Goal: Information Seeking & Learning: Learn about a topic

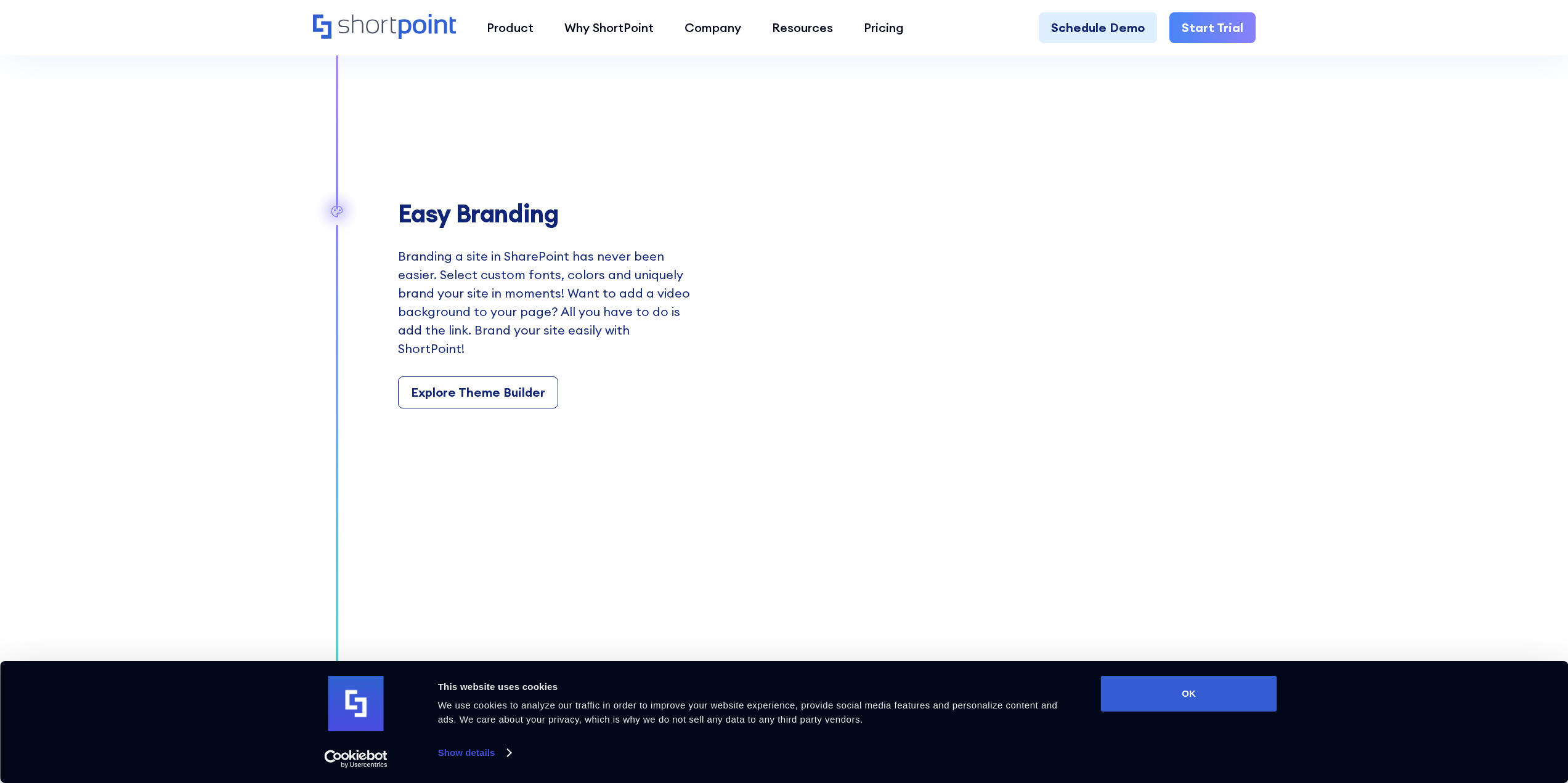
drag, startPoint x: 1362, startPoint y: 129, endPoint x: 1396, endPoint y: 489, distance: 361.6
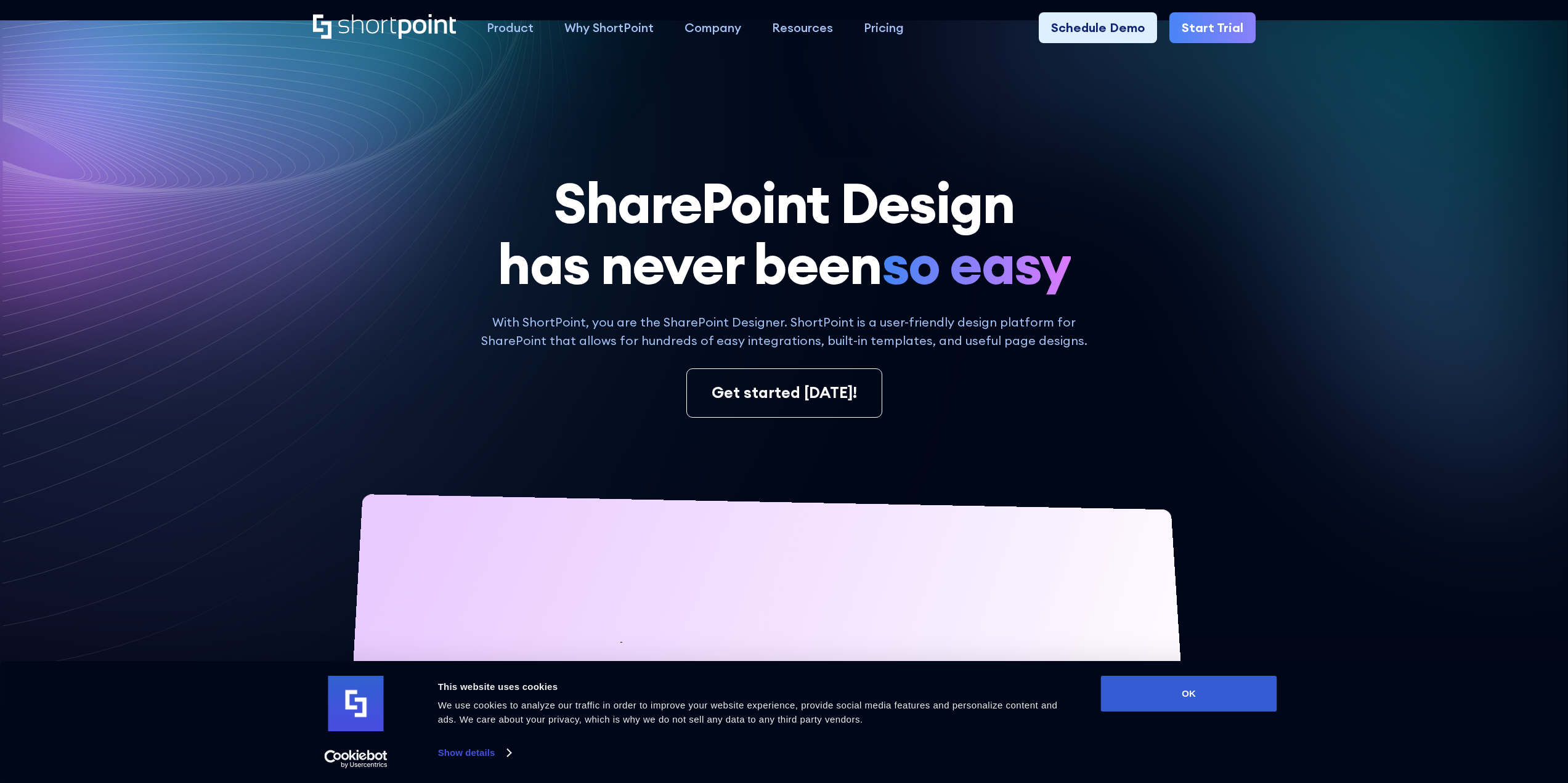
drag, startPoint x: 1384, startPoint y: 451, endPoint x: 1311, endPoint y: 80, distance: 378.1
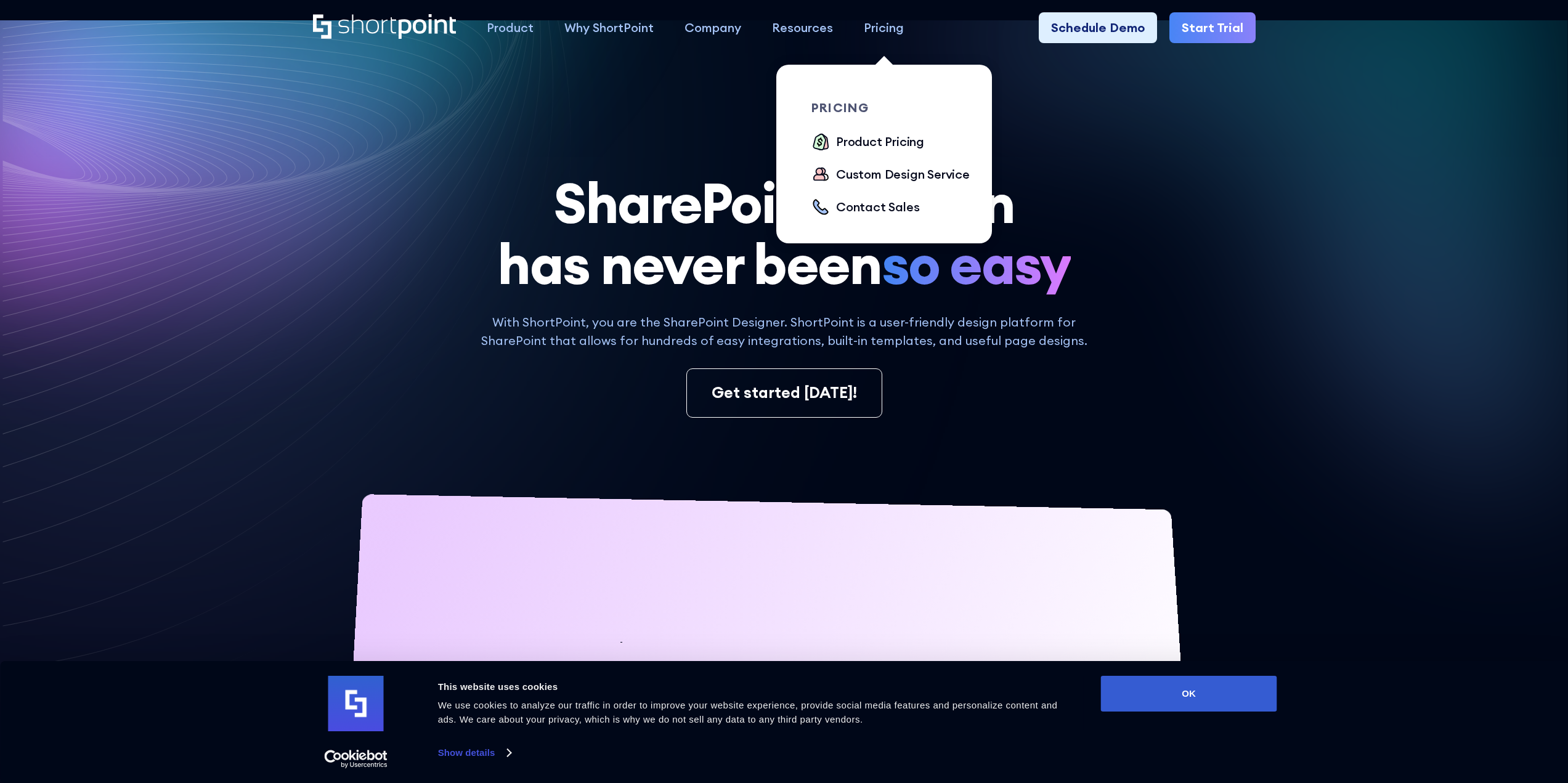
click at [884, 27] on div "Pricing" at bounding box center [883, 27] width 40 height 18
click at [869, 144] on div "Product Pricing" at bounding box center [880, 142] width 88 height 18
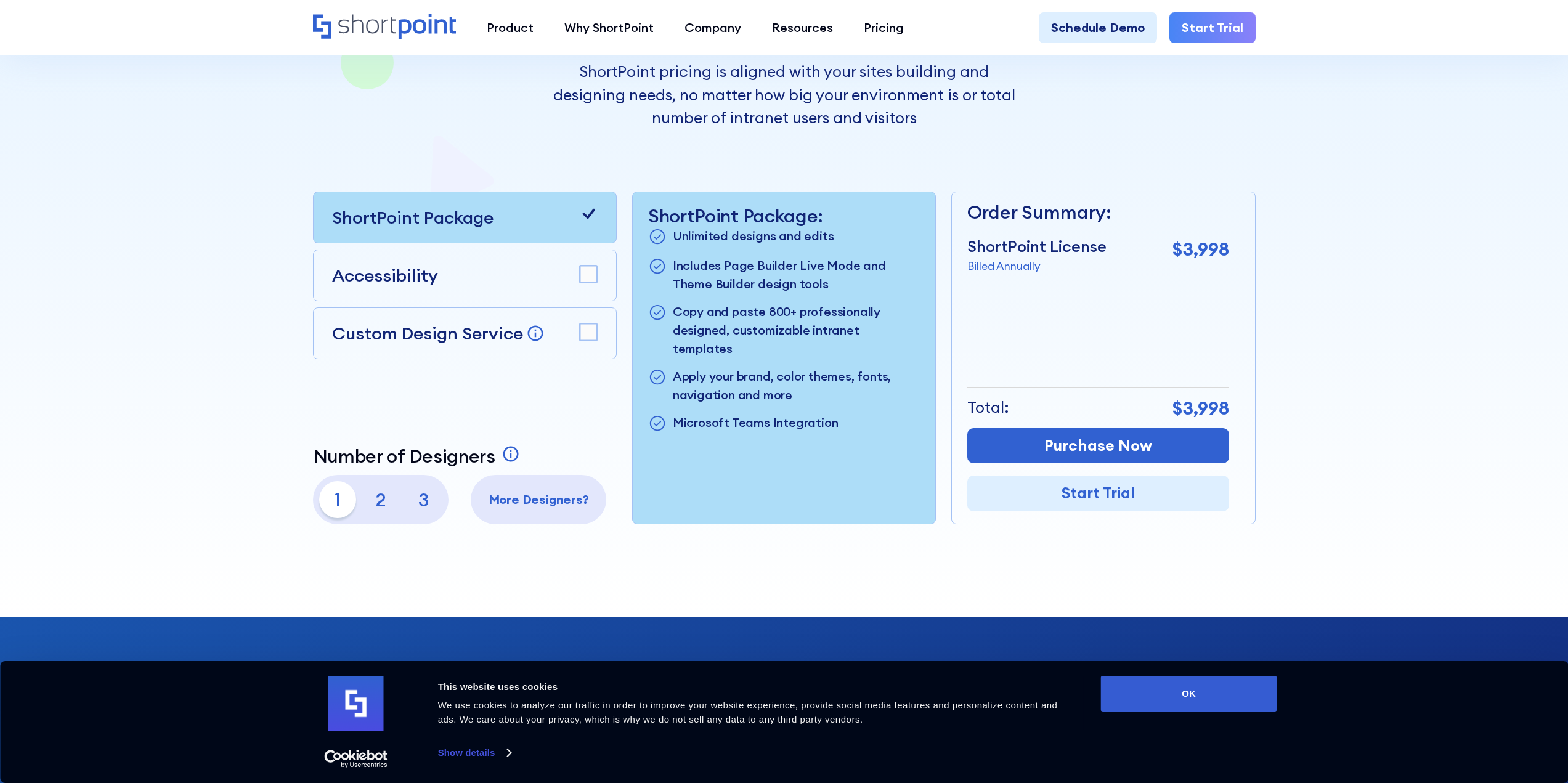
scroll to position [308, 0]
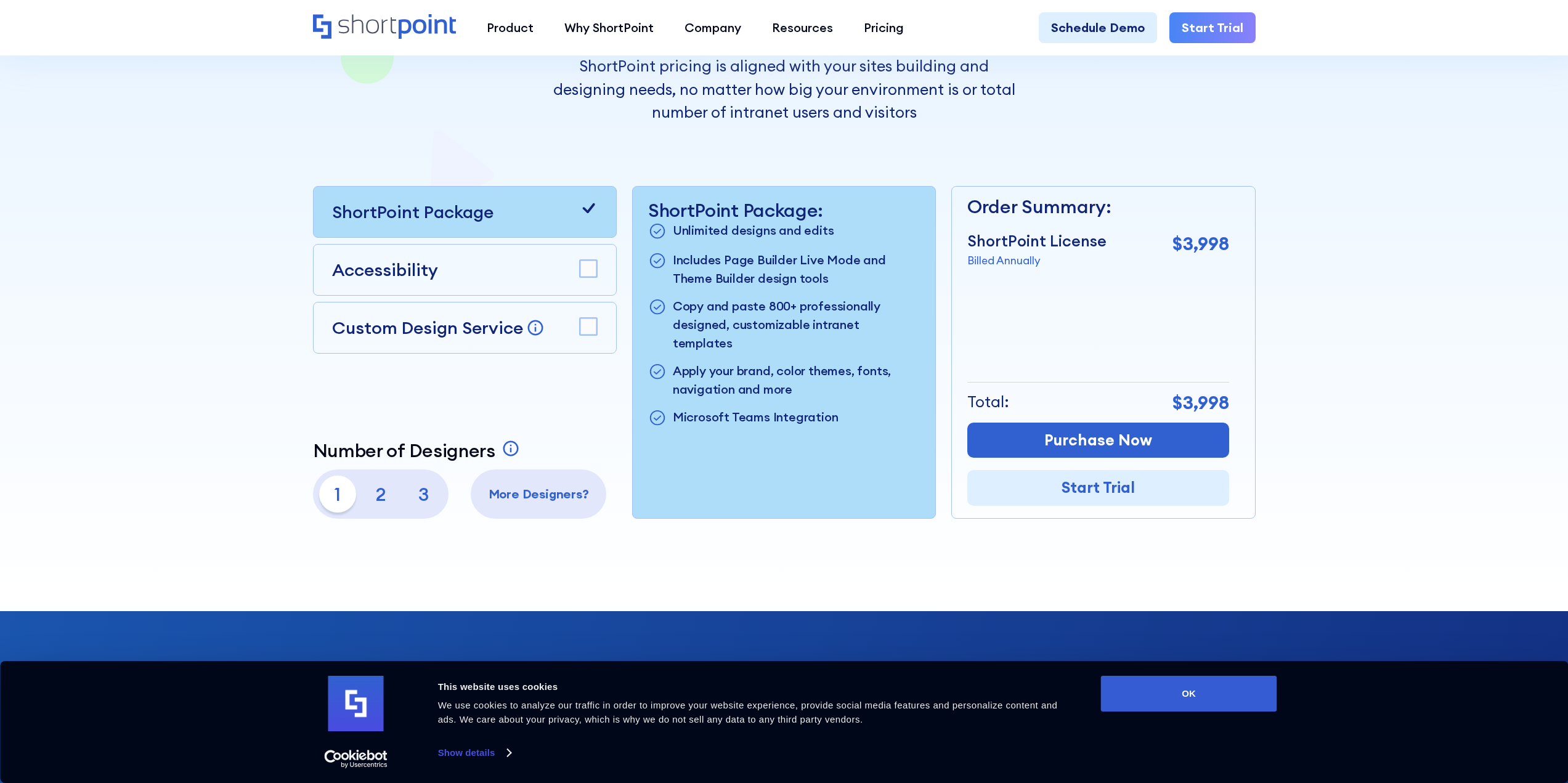
click at [537, 491] on p "More Designers?" at bounding box center [538, 494] width 123 height 18
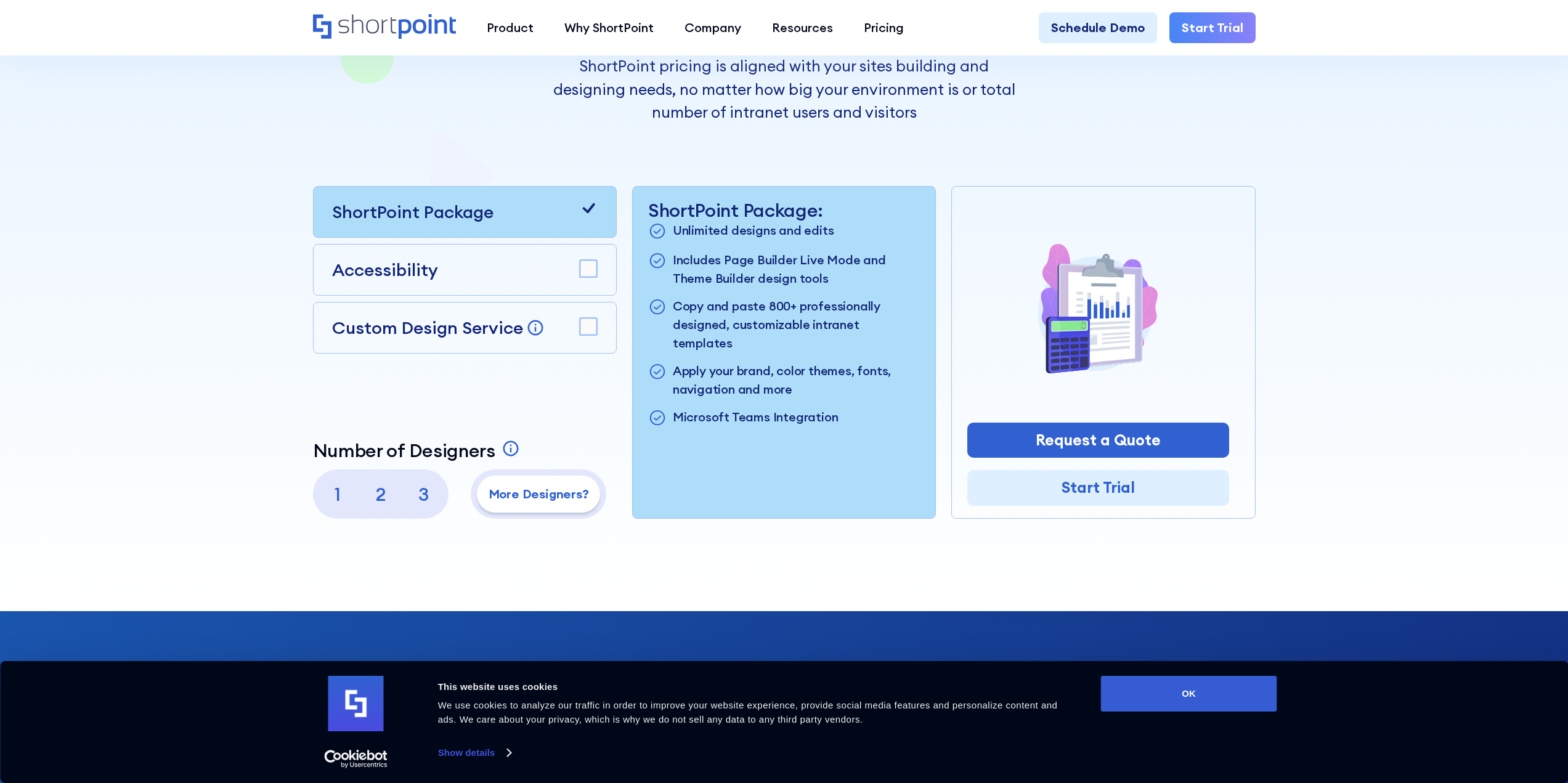
click at [440, 492] on p "3" at bounding box center [423, 494] width 37 height 37
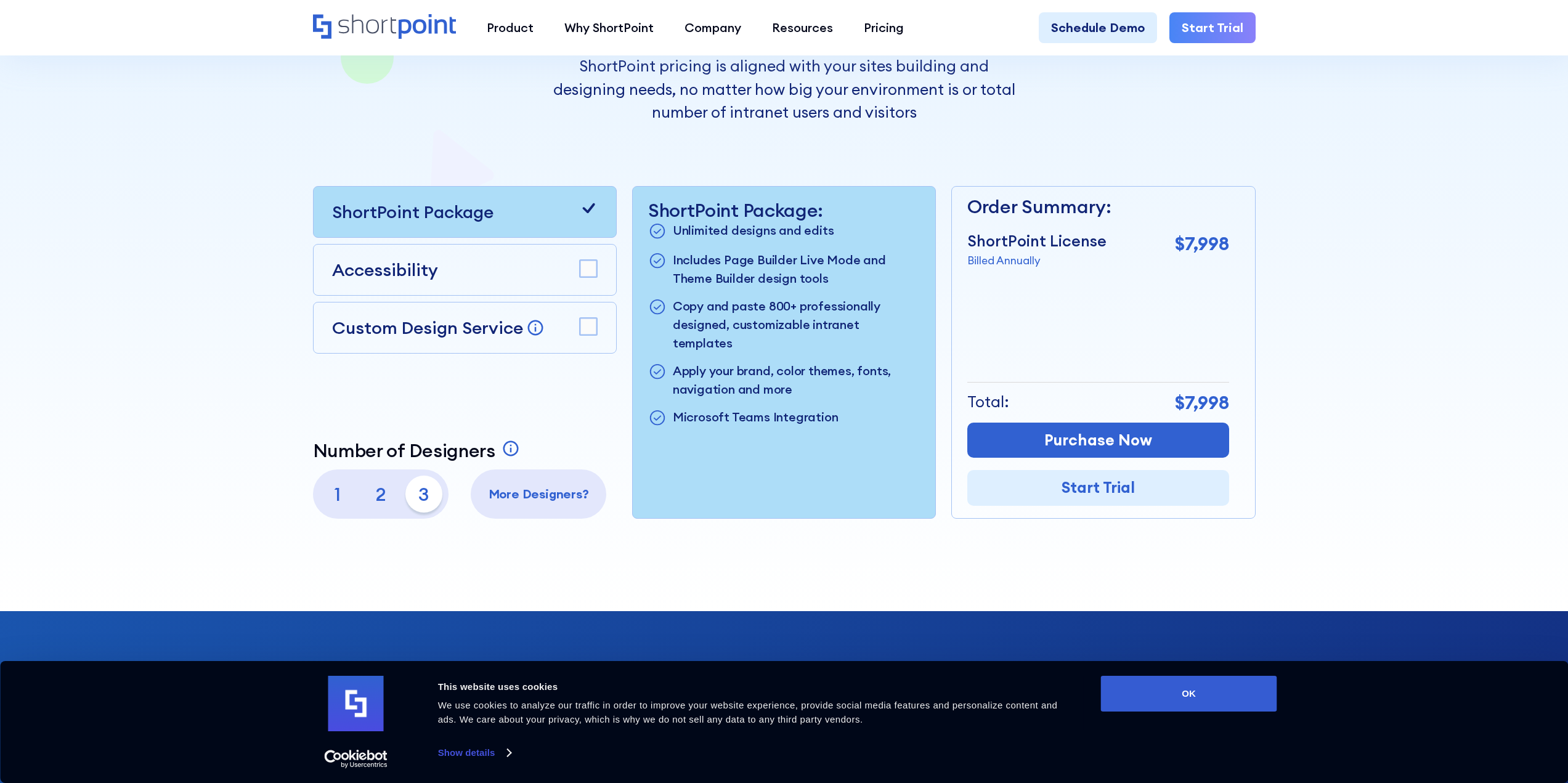
click at [335, 500] on p "1" at bounding box center [337, 494] width 37 height 37
click at [380, 495] on p "2" at bounding box center [380, 494] width 37 height 37
click at [408, 493] on p "3" at bounding box center [423, 494] width 37 height 37
click at [384, 495] on p "2" at bounding box center [380, 494] width 37 height 37
click at [359, 497] on div "1 2 3" at bounding box center [380, 494] width 123 height 37
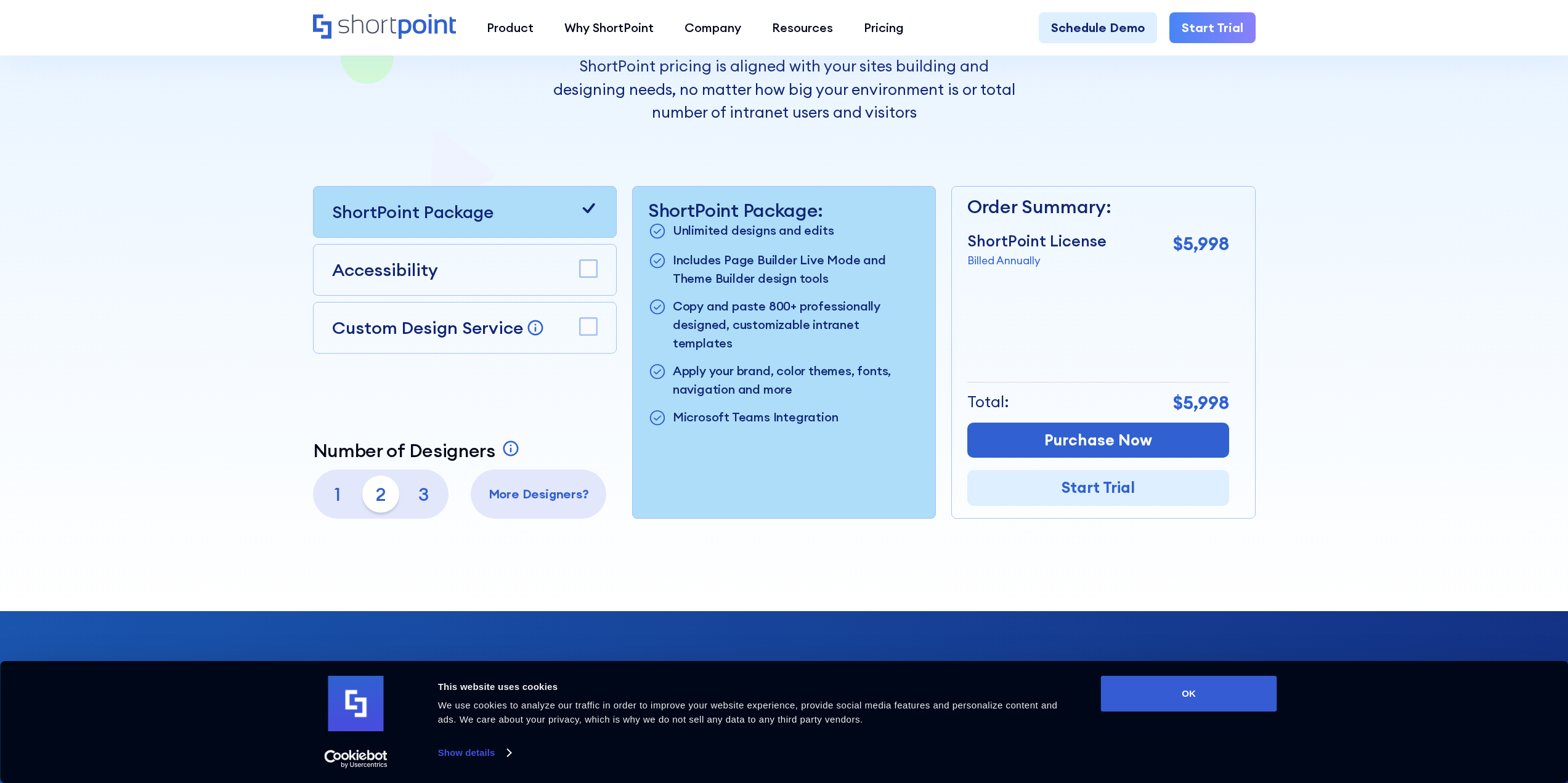
click at [344, 495] on p "1" at bounding box center [337, 494] width 37 height 37
click at [590, 328] on rect at bounding box center [588, 326] width 17 height 17
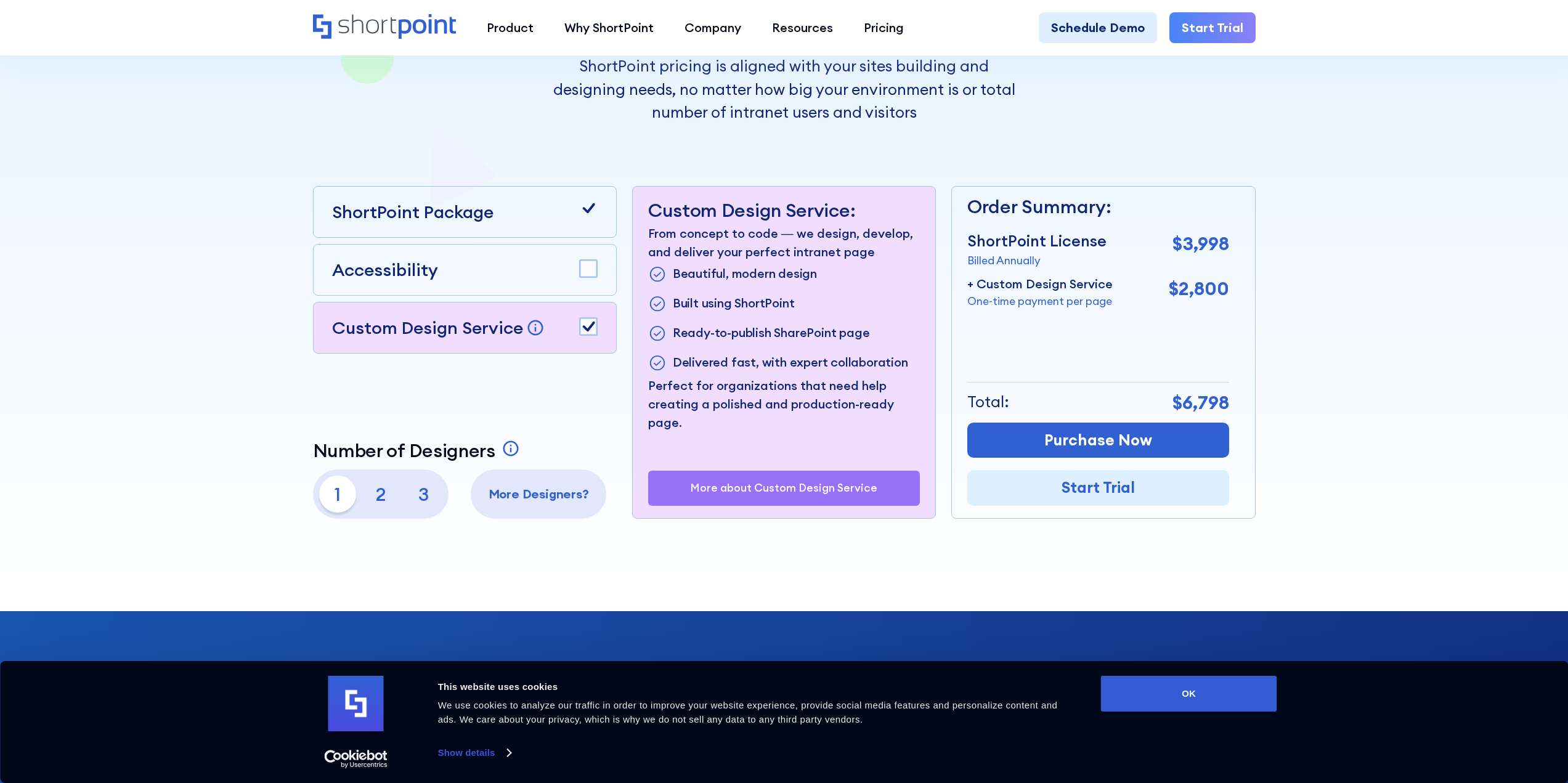
click at [590, 278] on div at bounding box center [588, 269] width 18 height 20
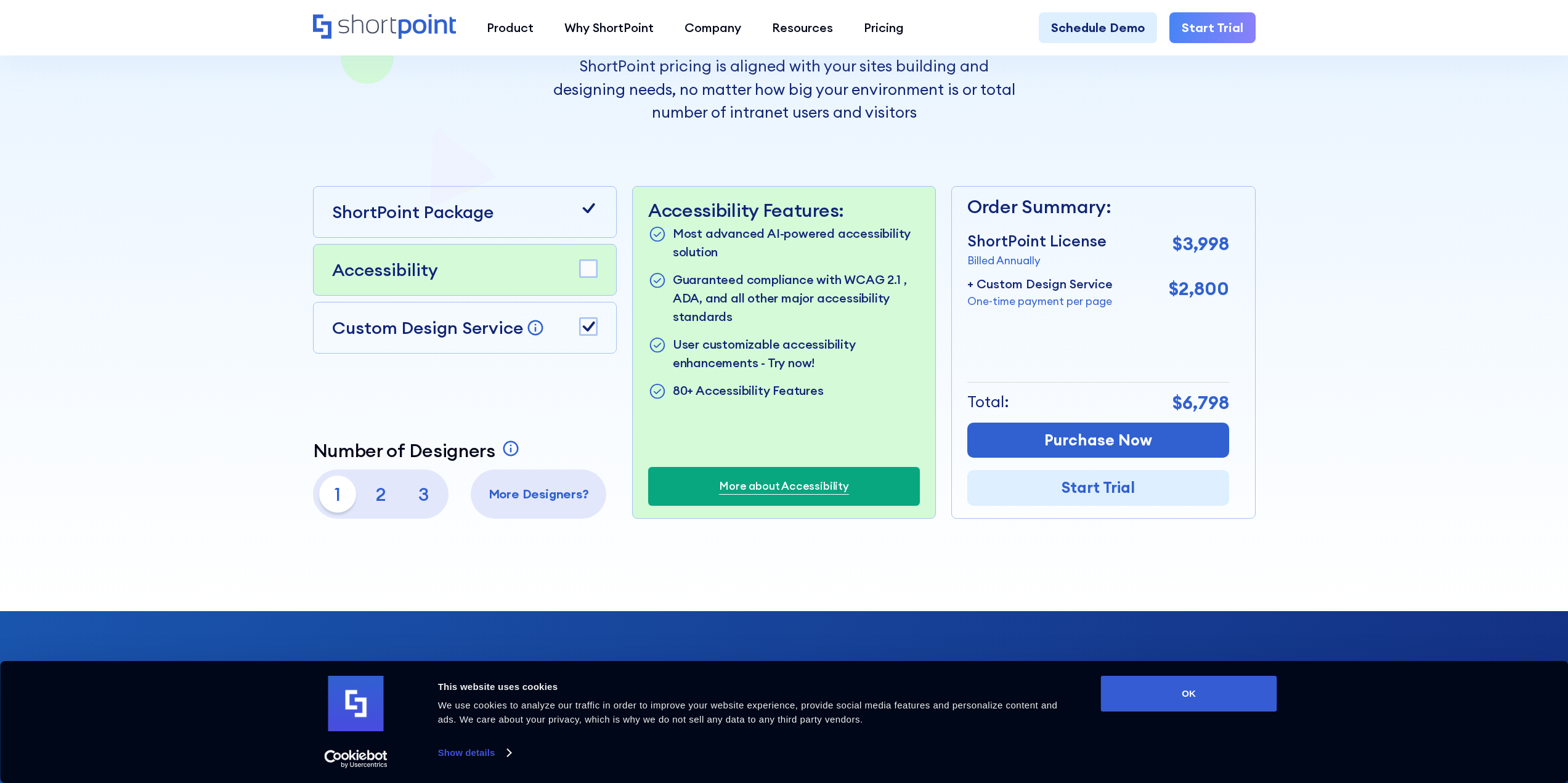
click at [590, 325] on icon at bounding box center [588, 326] width 12 height 10
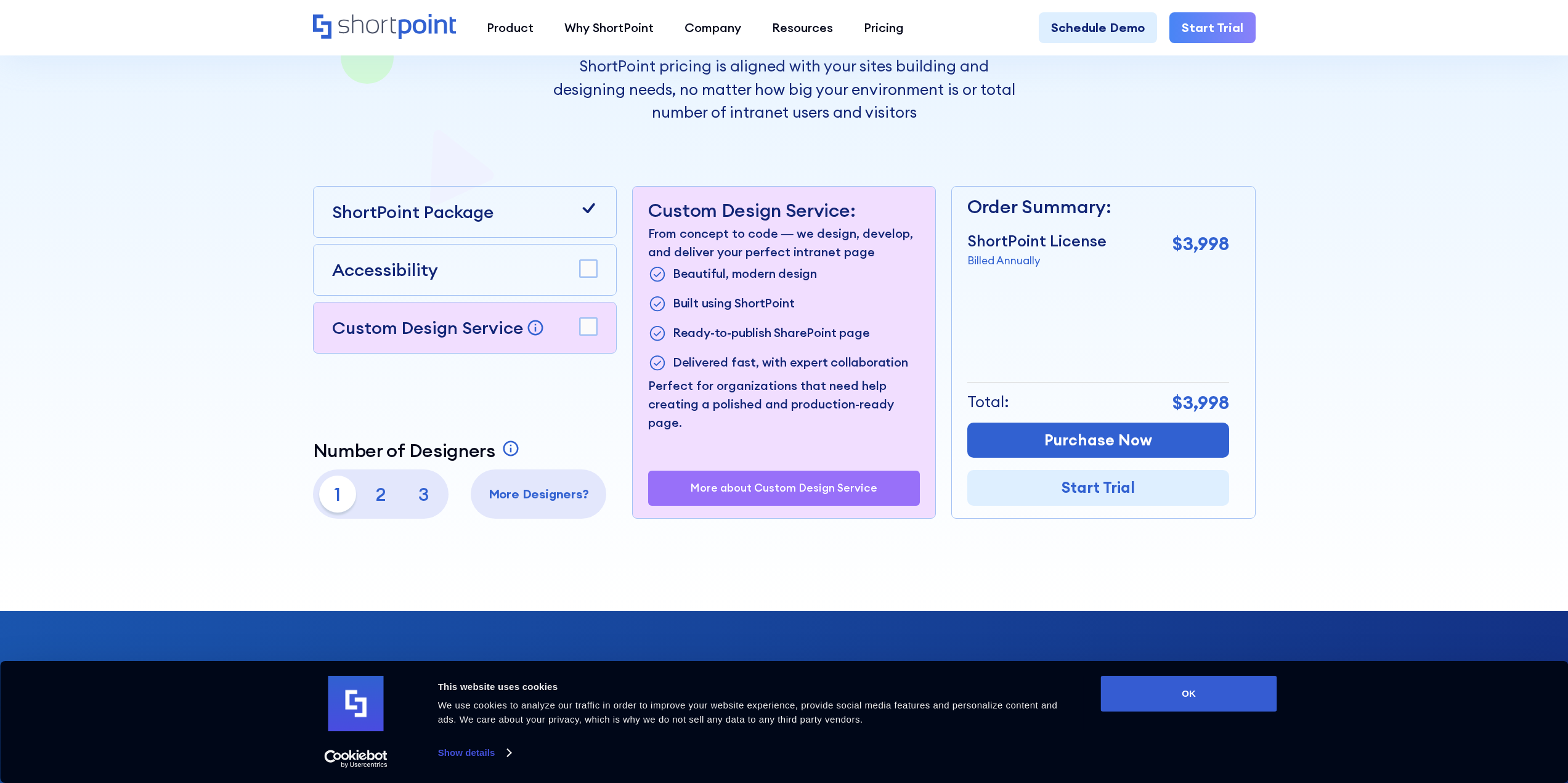
click at [586, 209] on icon at bounding box center [588, 208] width 12 height 10
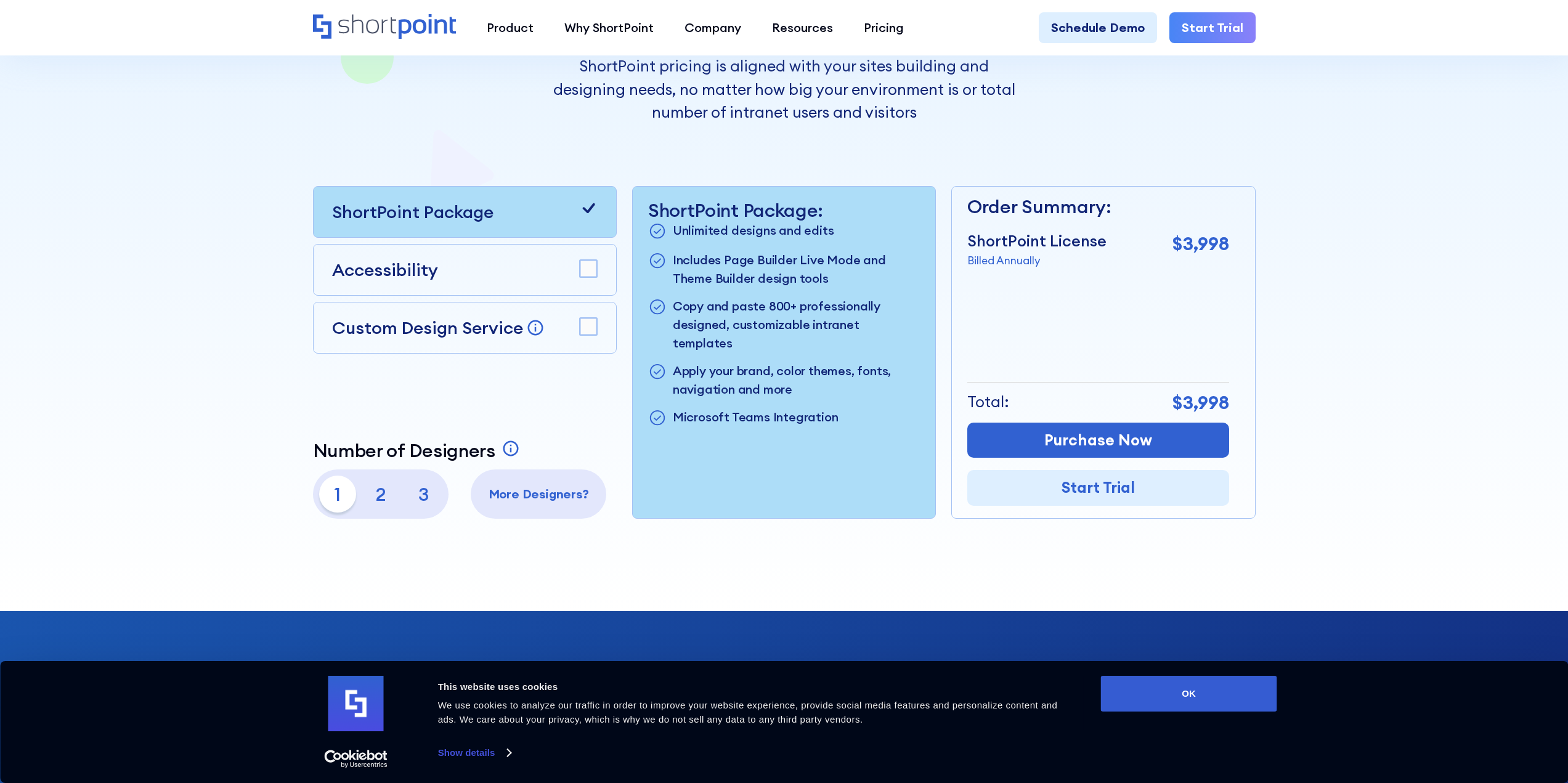
click at [588, 274] on rect at bounding box center [588, 269] width 17 height 17
